Goal: Task Accomplishment & Management: Complete application form

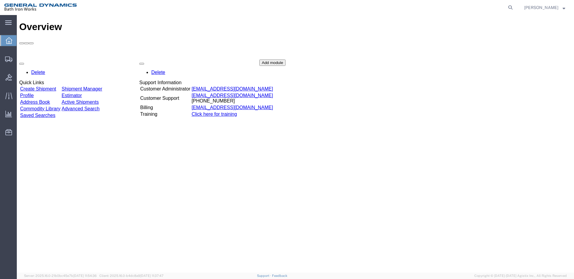
click at [56, 86] on link "Create Shipment" at bounding box center [38, 88] width 36 height 5
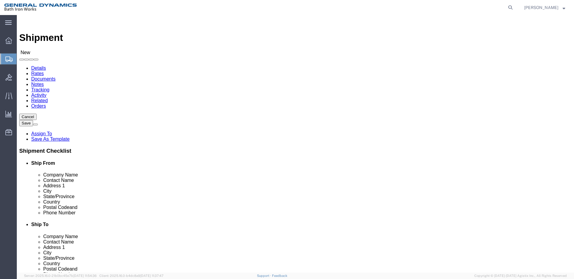
select select
select select "34312"
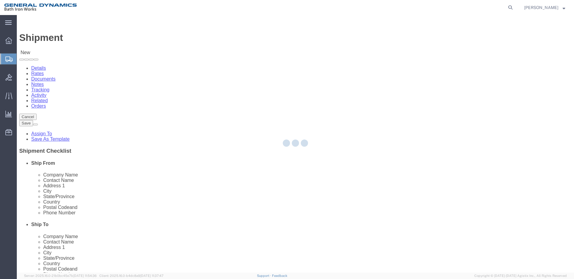
type input "General Dynamics Bath Iron Works"
type input "[GEOGRAPHIC_DATA]"
type input "04011"
type input "[PHONE_NUMBER]"
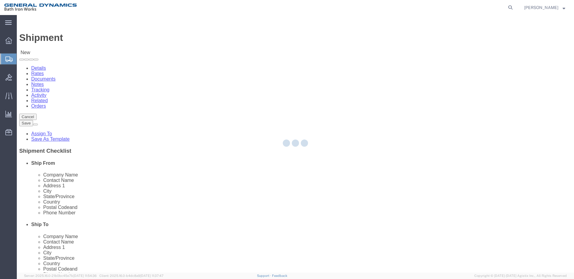
select select "ME"
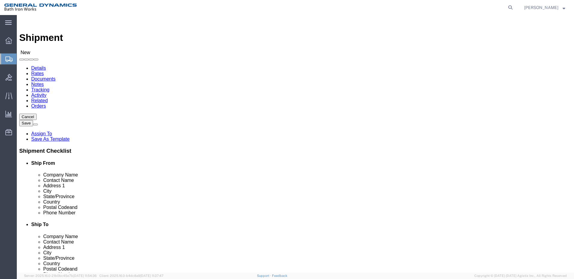
click input "text"
type input "n"
type input "[PERSON_NAME]"
click input "text"
type input "[PERSON_NAME]-NU-TORQUE, NAVAL & PO"
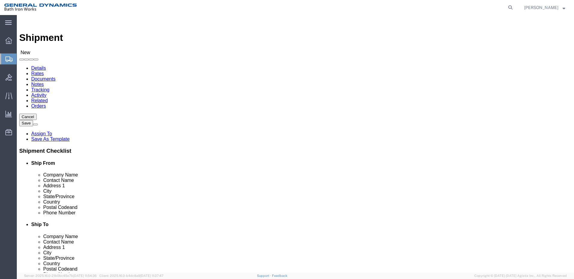
click input "text"
type input "[PERSON_NAME]"
type input "1966E BROADHOLLOW RD"
select select
type input "[GEOGRAPHIC_DATA]"
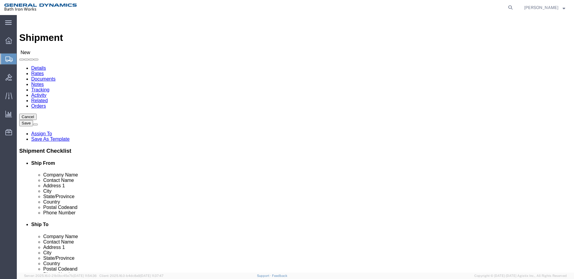
select select
type input "Y"
select select
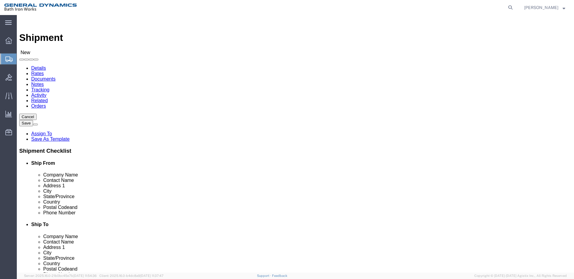
select select "NY"
click input "Postal Code"
type input "11735"
select select
click input "text"
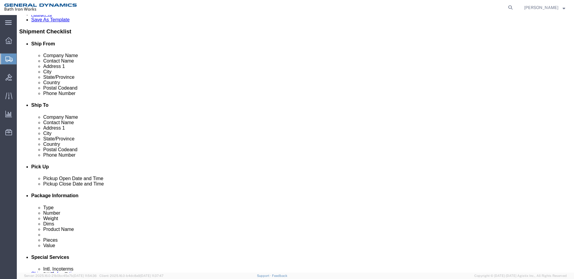
scroll to position [120, 0]
type input "[PHONE_NUMBER]"
click div "[DATE] 2:00 PM"
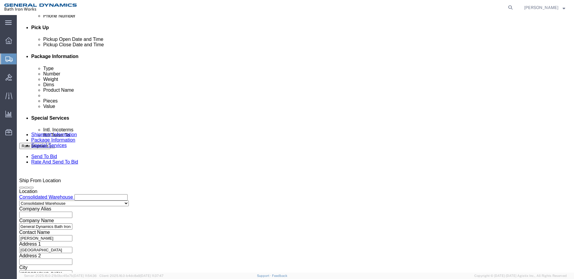
type input "1:30 PM"
click button "Apply"
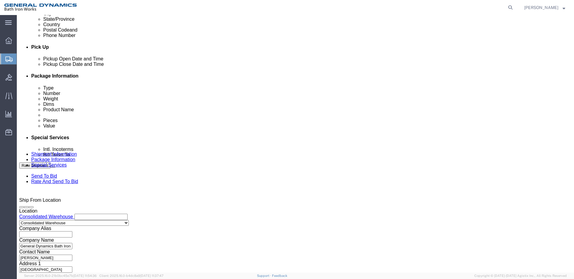
scroll to position [198, 0]
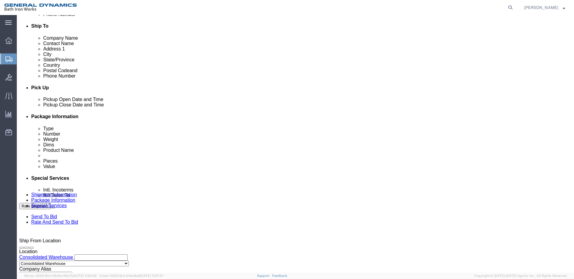
click div "[DATE] 3:00 PM"
type input "2:30 PM"
click button "Apply"
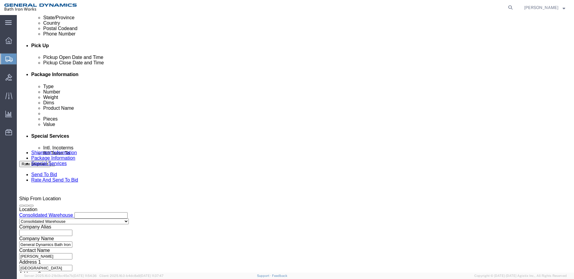
scroll to position [258, 0]
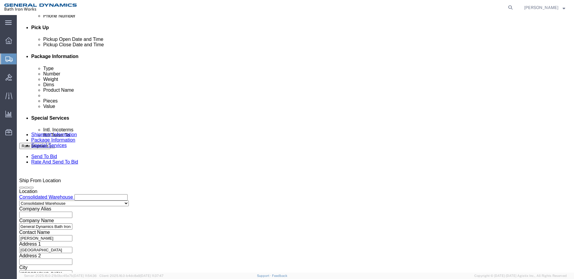
click button "Continue"
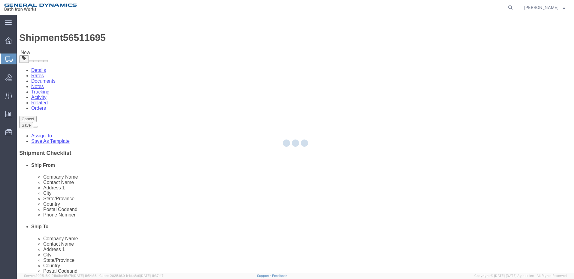
select select "CBOX"
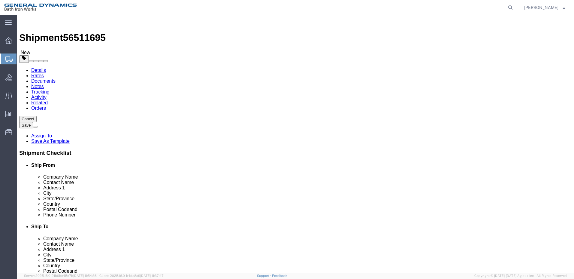
click link "Details"
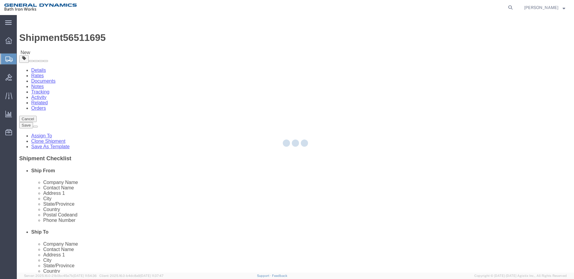
select select "34312"
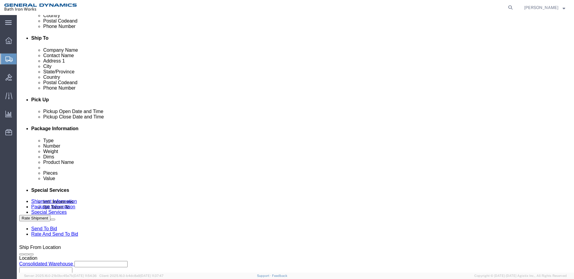
scroll to position [210, 0]
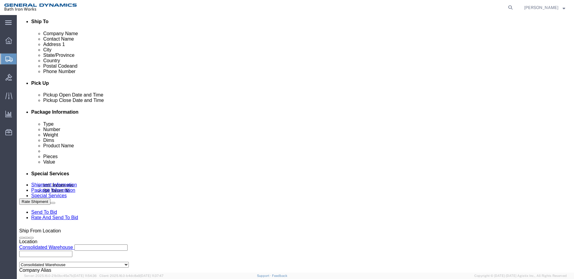
click div "Select Account Type Activity ID Airline Appointment Number ASN Batch Request # …"
click input "text"
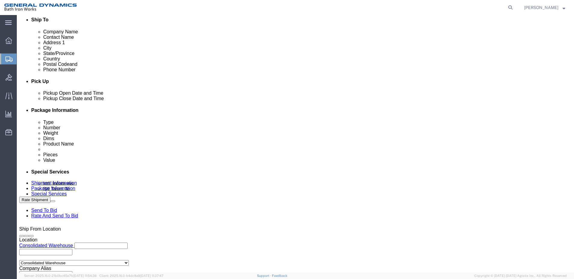
scroll to position [258, 0]
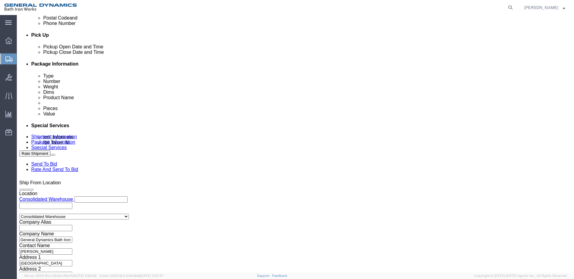
type input "63527"
click button "Continue"
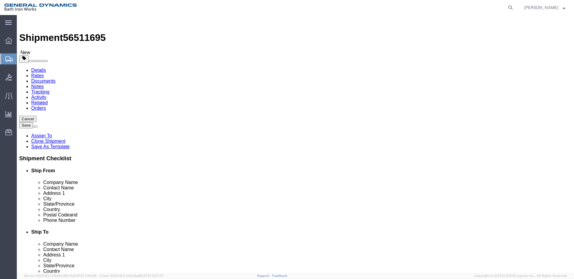
click select "Select Bale(s) Basket(s) Bolt(s) Bottle(s) Buckets Bulk Bundle(s) Can(s) Cardbo…"
select select "PSNS"
click select "Select Bale(s) Basket(s) Bolt(s) Bottle(s) Buckets Bulk Bundle(s) Can(s) Cardbo…"
click input "text"
type input "48"
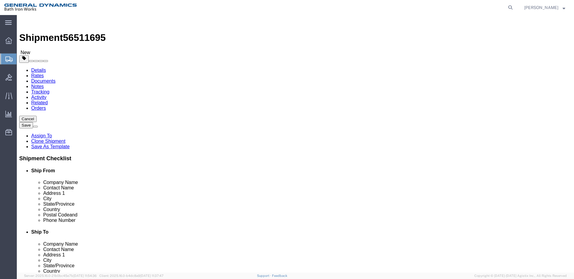
type input "42"
type input "17"
drag, startPoint x: 97, startPoint y: 151, endPoint x: 61, endPoint y: 147, distance: 36.0
click div "Weight 0.00 Select kgs lbs Ship. t°"
type input "396"
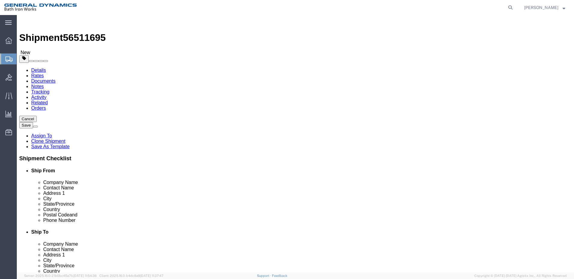
click link "Add Content"
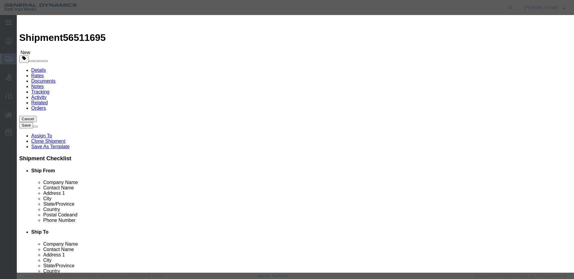
click input "text"
type input "HYDRAULIC GAE VALVE"
click input "0"
drag, startPoint x: 181, startPoint y: 57, endPoint x: 170, endPoint y: 57, distance: 10.5
click div "0"
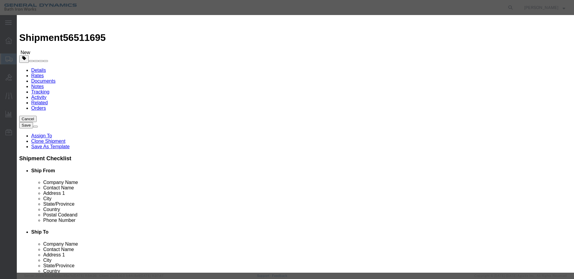
type input "1"
click input "text"
type input "1"
click select "Select 50 55 60 65 70 85 92.5 100 125 175 250 300 400"
select select "55"
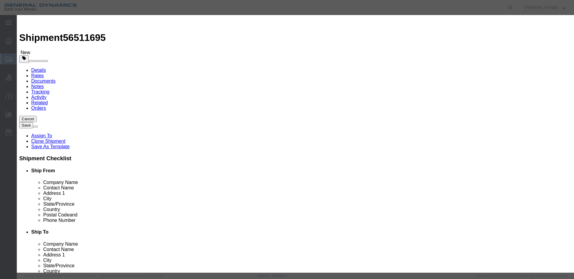
click select "Select 50 55 60 65 70 85 92.5 100 125 175 250 300 400"
click button "Save & Close"
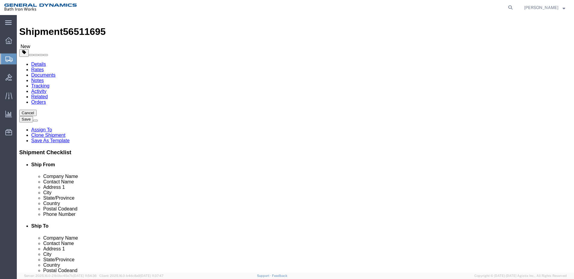
scroll to position [12, 0]
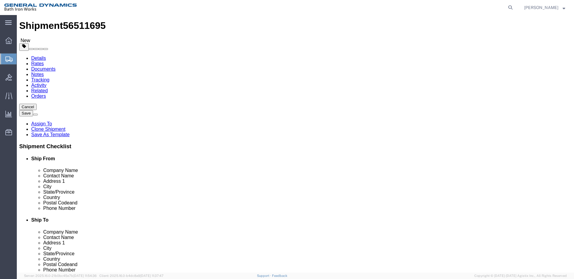
click button "Continue"
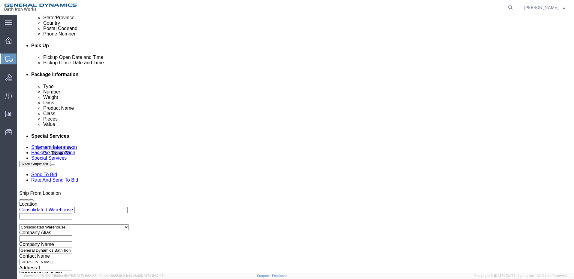
scroll to position [252, 0]
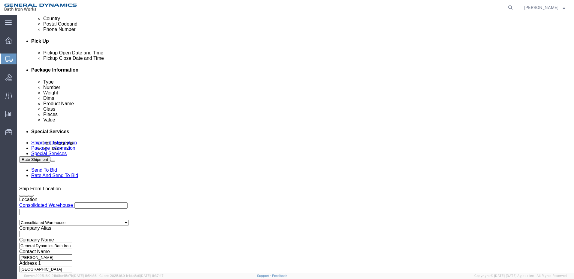
click select "Select Recipient Account Sender/Shipper Third Party Account"
select select "SHIP"
click select "Select Recipient Account Sender/Shipper Third Party Account"
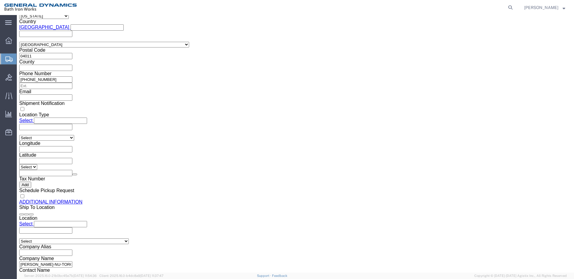
scroll to position [559, 0]
click button "Rate Shipment"
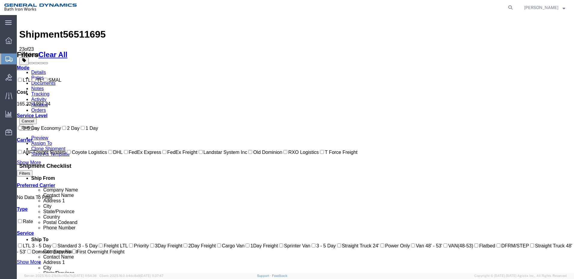
scroll to position [0, 0]
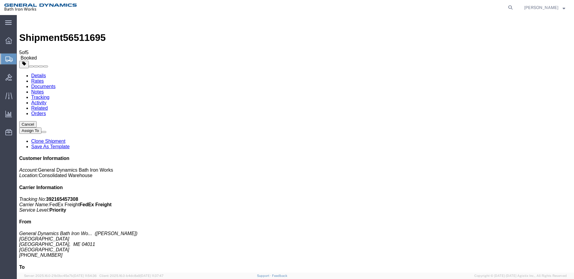
click at [0, 0] on span "Create Shipment" at bounding box center [0, 0] width 0 height 0
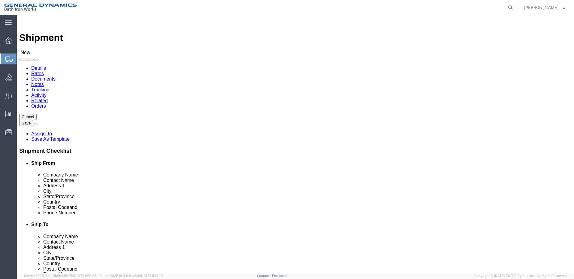
select select "34312"
select select "ME"
click input "text"
type input "[PERSON_NAME]"
click input "text"
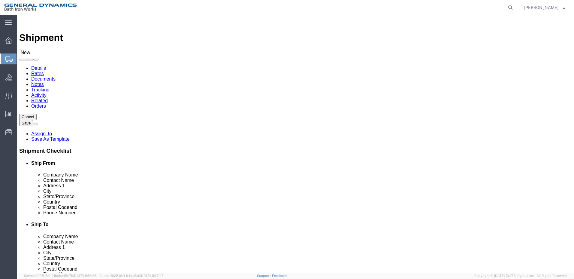
type input "[PERSON_NAME] MARINE SERVICES"
type input "[PERSON_NAME]"
type input "[STREET_ADDRESS]"
type input "CHESAPEAKE"
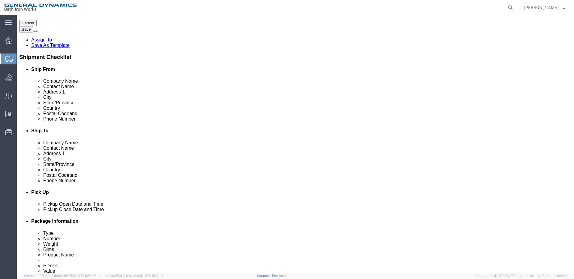
scroll to position [90, 0]
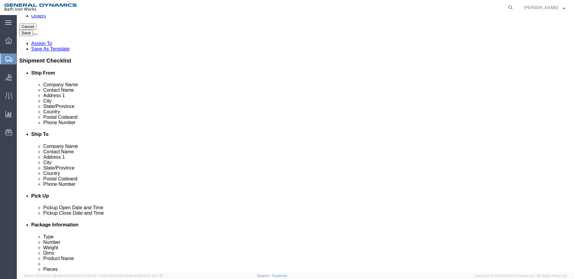
click input "Postal Code"
type input "23320"
click input "text"
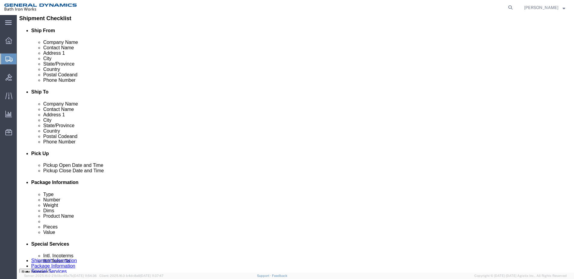
scroll to position [150, 0]
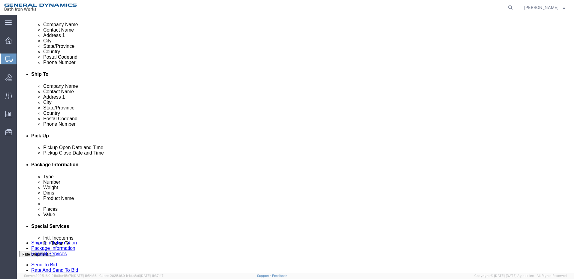
type input "[PHONE_NUMBER]"
click div "[DATE] 2:00 PM"
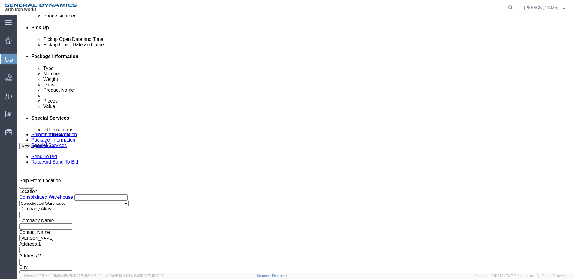
type input "1:30 PM"
click button "Apply"
click input "text"
type input "63515"
click button "Continue"
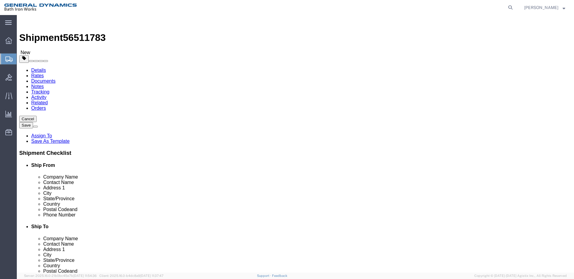
click select "Select Bale(s) Basket(s) Bolt(s) Bottle(s) Buckets Bulk Bundle(s) Can(s) Cardbo…"
select select "PSNS"
click select "Select Bale(s) Basket(s) Bolt(s) Bottle(s) Buckets Bulk Bundle(s) Can(s) Cardbo…"
click input "text"
type input "48"
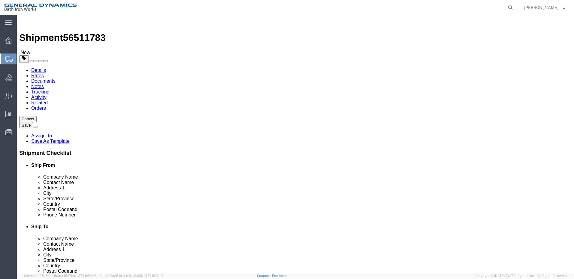
type input "40"
type input "17"
drag, startPoint x: 92, startPoint y: 149, endPoint x: 70, endPoint y: 151, distance: 22.3
click div "Weight Total weight of packages in pounds or kilograms 0.00 Select kgs lbs Ship…"
type input "464"
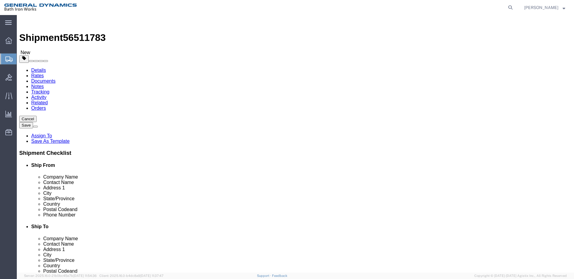
click link "Add Content"
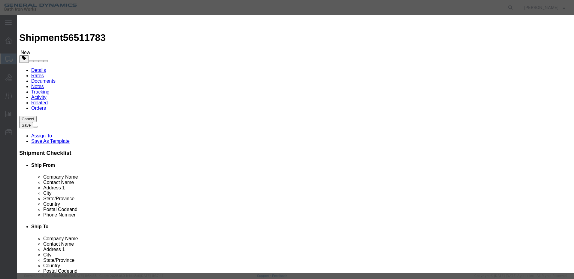
click input "text"
type input "MOTOR OPERATED VALVE"
drag, startPoint x: 186, startPoint y: 58, endPoint x: 167, endPoint y: 58, distance: 18.9
click div "Pieces 0 Select Bag Barrels 100Board Feet Bottle Box Blister Pack Carats Can Ca…"
type input "1"
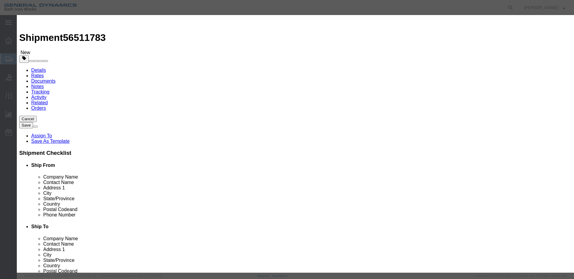
click input "text"
type input "1"
click select "Select 50 55 60 65 70 85 92.5 100 125 175 250 300 400"
select select "55"
click select "Select 50 55 60 65 70 85 92.5 100 125 175 250 300 400"
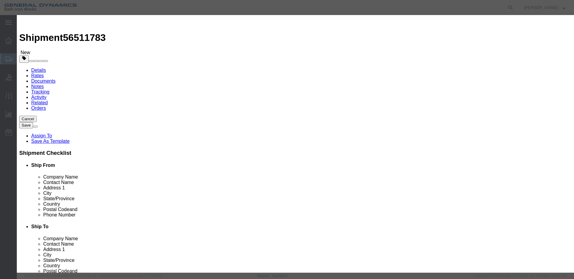
click button "Save & Close"
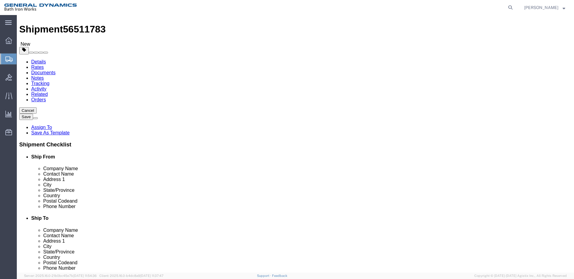
scroll to position [12, 0]
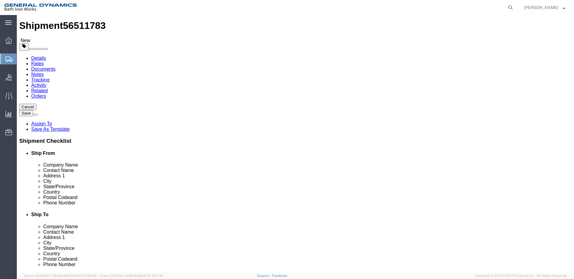
click button "Continue"
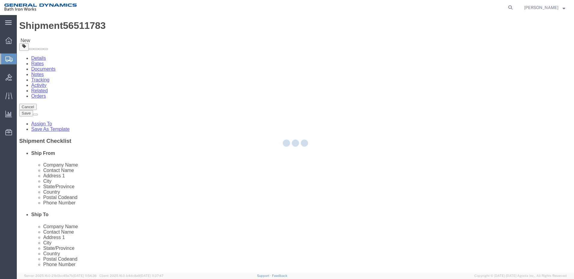
select select
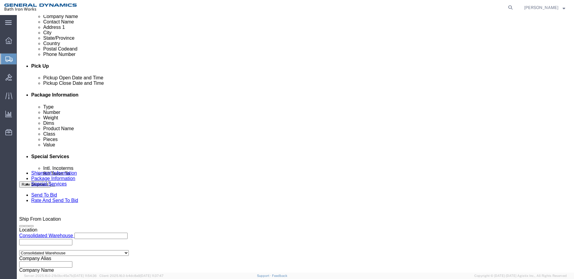
scroll to position [222, 0]
click select "Select Recipient Account Sender/Shipper Third Party Account"
select select "SHIP"
click select "Select Recipient Account Sender/Shipper Third Party Account"
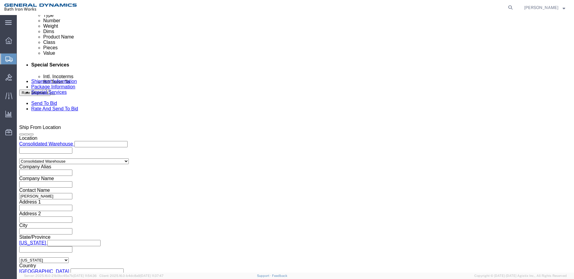
scroll to position [312, 0]
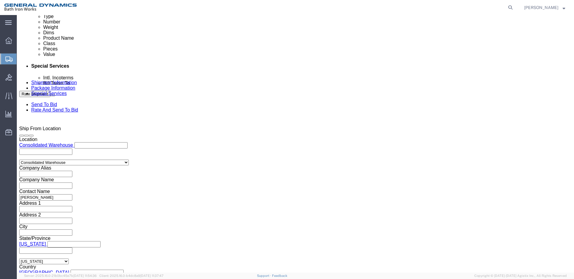
click button "Rate Shipment"
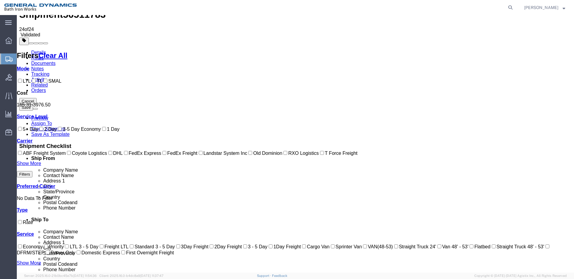
scroll to position [0, 0]
